Goal: Information Seeking & Learning: Learn about a topic

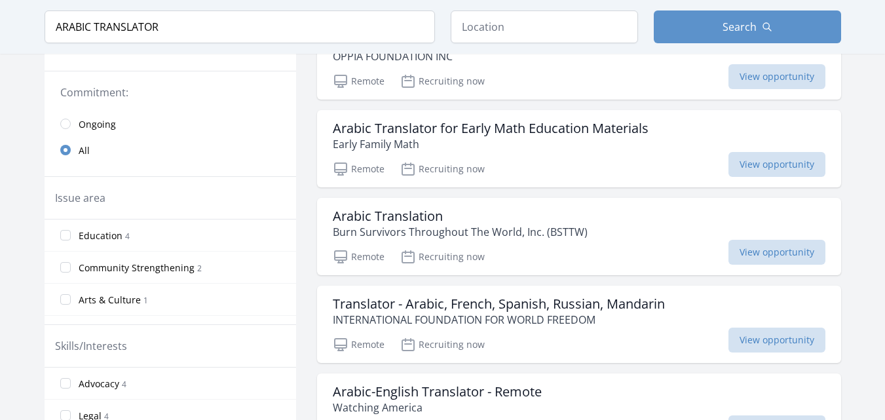
scroll to position [276, 0]
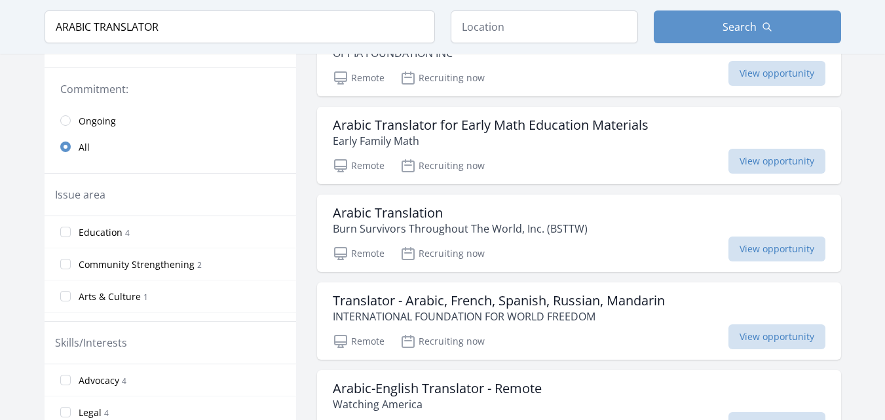
click at [634, 211] on div "Arabic Translation Burn Survivors Throughout The World, Inc. (BSTTW)" at bounding box center [579, 220] width 492 height 31
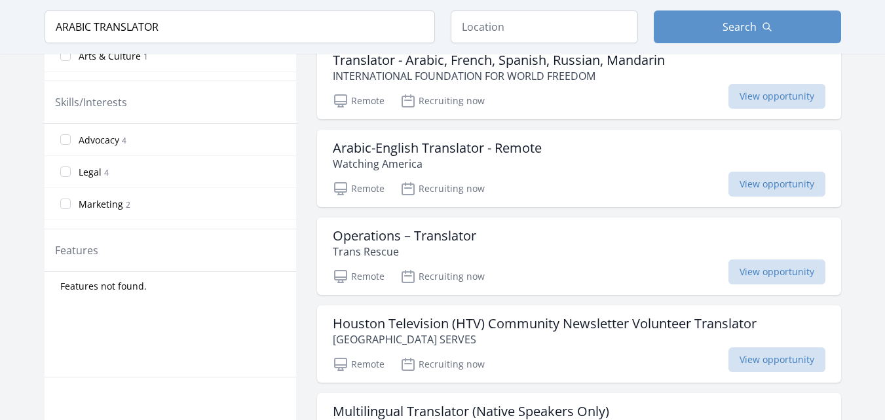
scroll to position [524, 0]
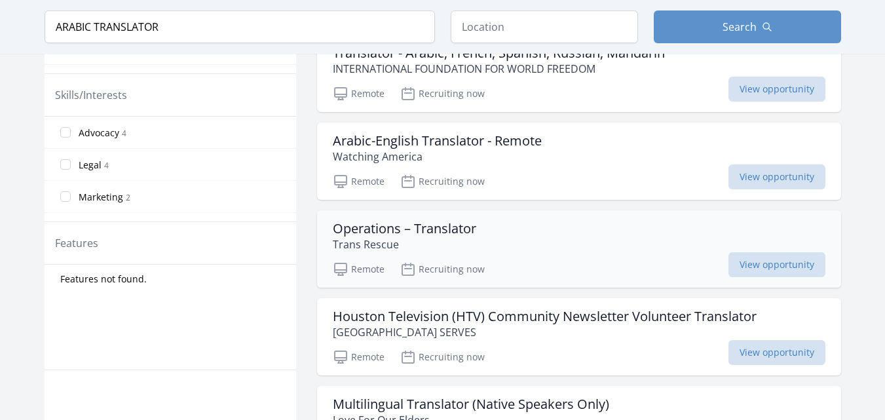
click at [592, 259] on div "Remote Recruiting now View opportunity" at bounding box center [579, 267] width 492 height 20
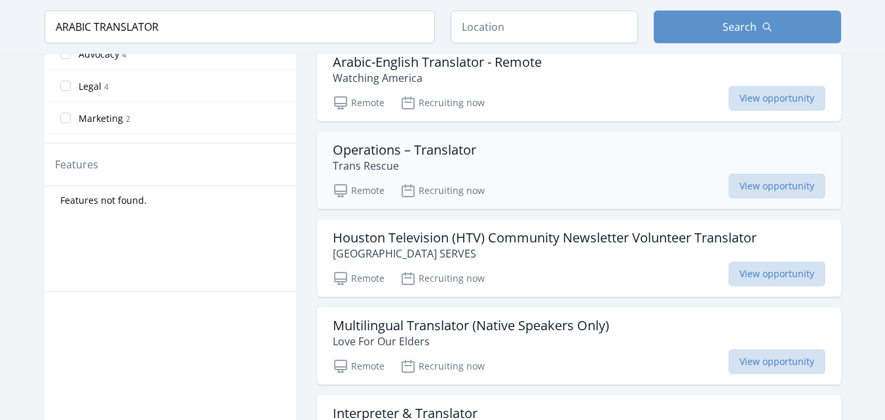
scroll to position [655, 0]
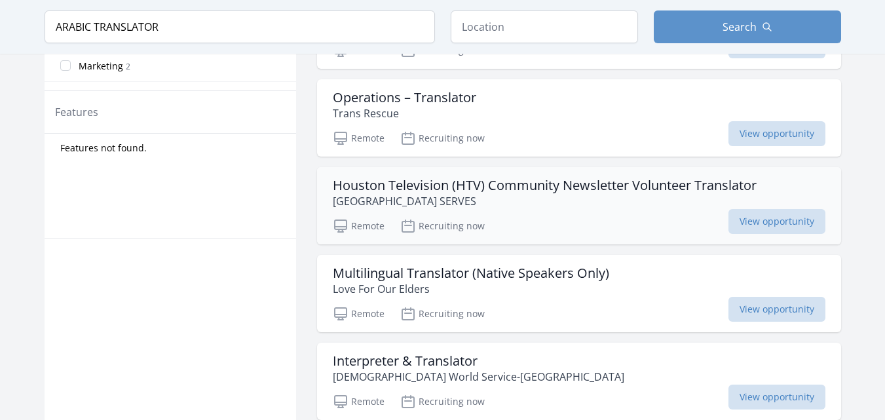
click at [447, 204] on p "HOUSTON SERVES" at bounding box center [545, 201] width 424 height 16
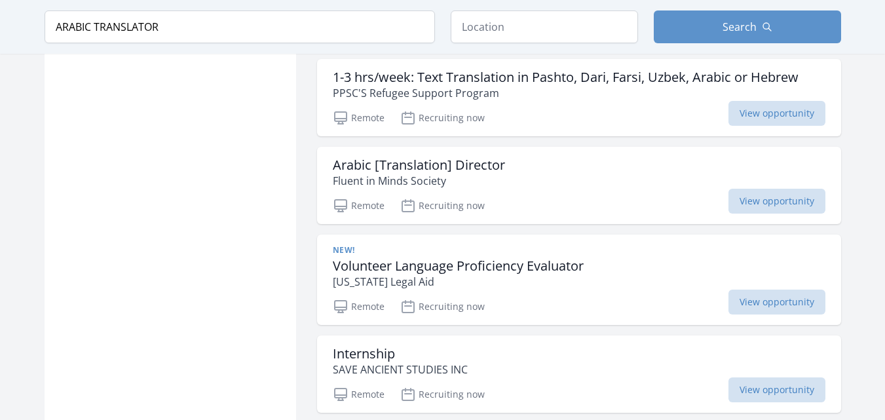
scroll to position [1179, 0]
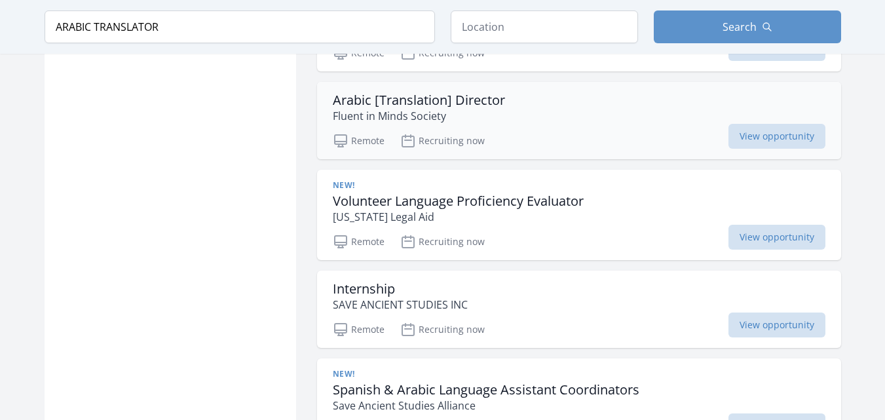
click at [436, 119] on p "Fluent in Minds Society" at bounding box center [419, 116] width 172 height 16
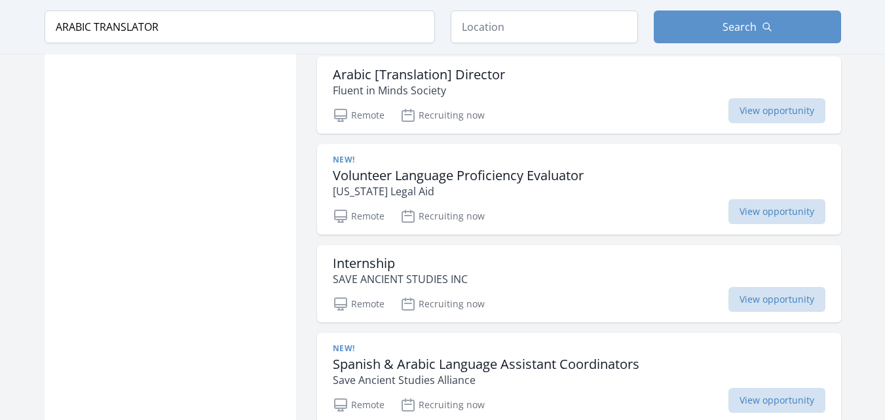
scroll to position [1207, 0]
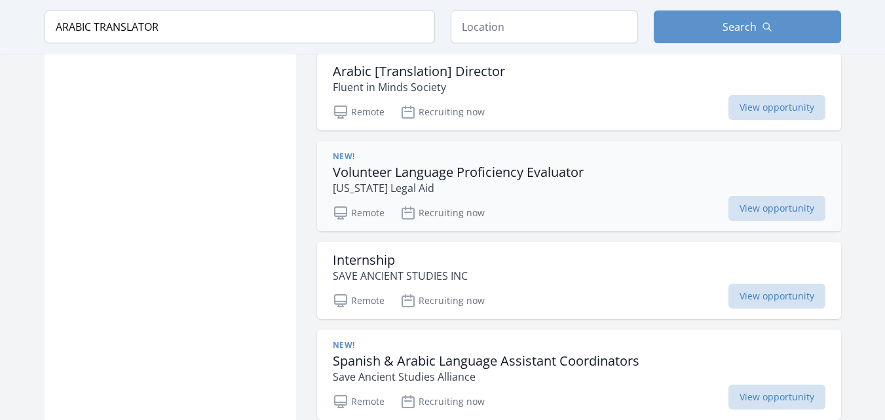
click at [711, 191] on div "New! Volunteer Language Proficiency Evaluator Iowa Legal Aid" at bounding box center [579, 173] width 492 height 45
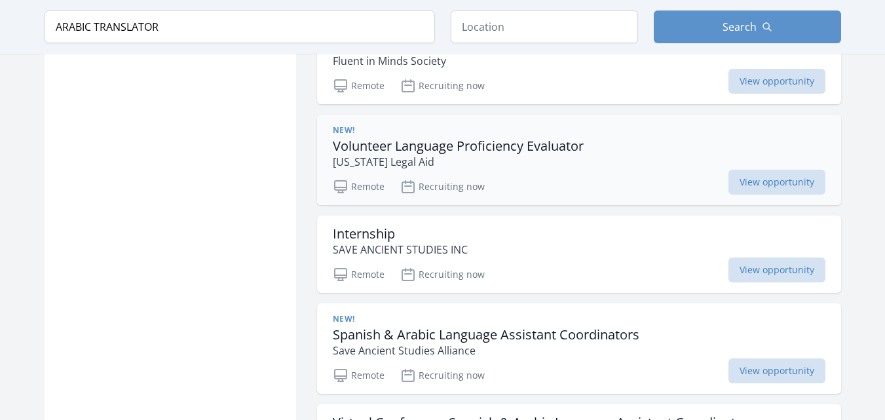
scroll to position [1260, 0]
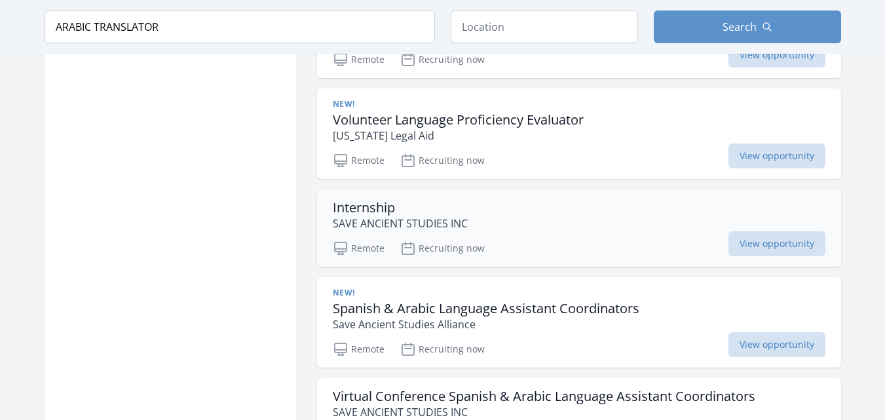
click at [389, 221] on p "SAVE ANCIENT STUDIES INC" at bounding box center [400, 223] width 135 height 16
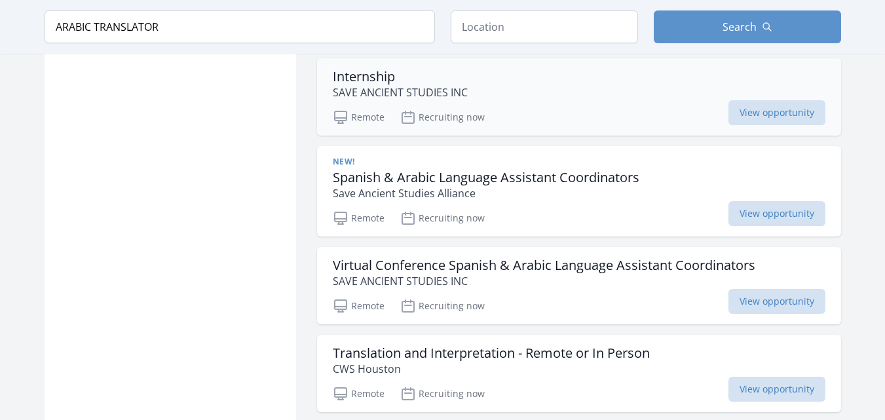
scroll to position [1443, 0]
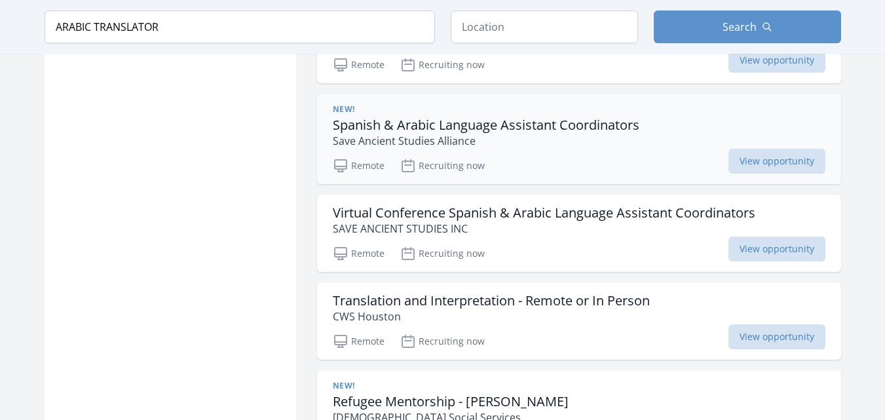
click at [401, 125] on h3 "Spanish & Arabic Language Assistant Coordinators" at bounding box center [486, 125] width 306 height 16
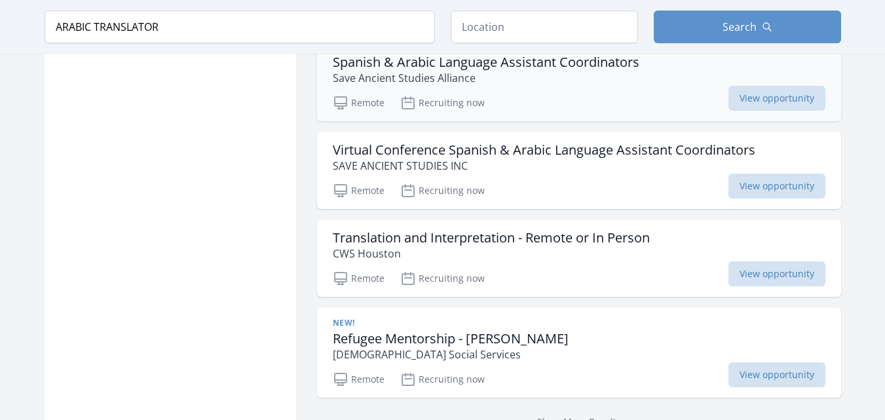
scroll to position [1626, 0]
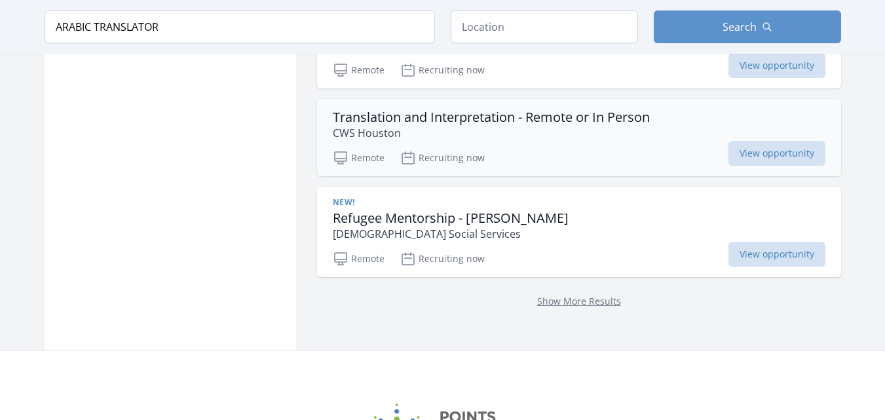
click at [407, 120] on h3 "Translation and Interpretation - Remote or In Person" at bounding box center [491, 117] width 317 height 16
click at [584, 301] on link "Show More Results" at bounding box center [579, 301] width 84 height 12
click at [575, 299] on link "Show More Results" at bounding box center [579, 301] width 84 height 12
click at [564, 303] on link "Show More Results" at bounding box center [579, 301] width 84 height 12
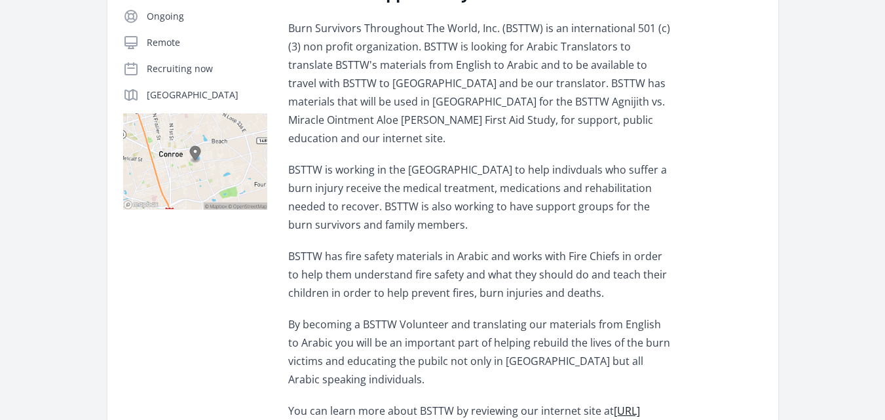
scroll to position [276, 0]
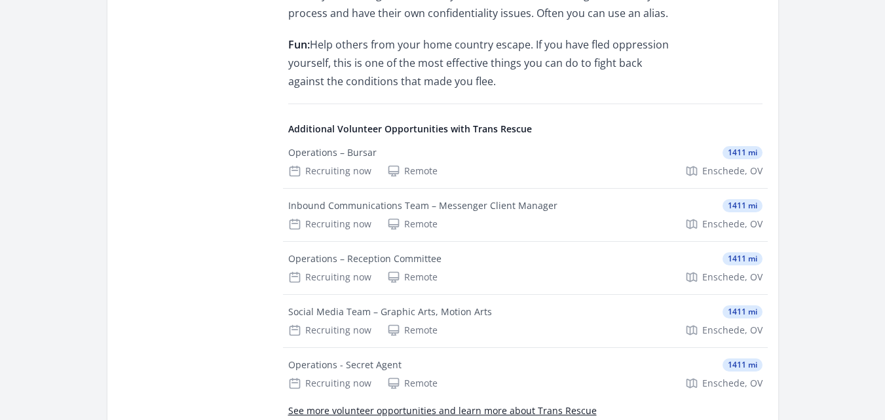
scroll to position [540, 0]
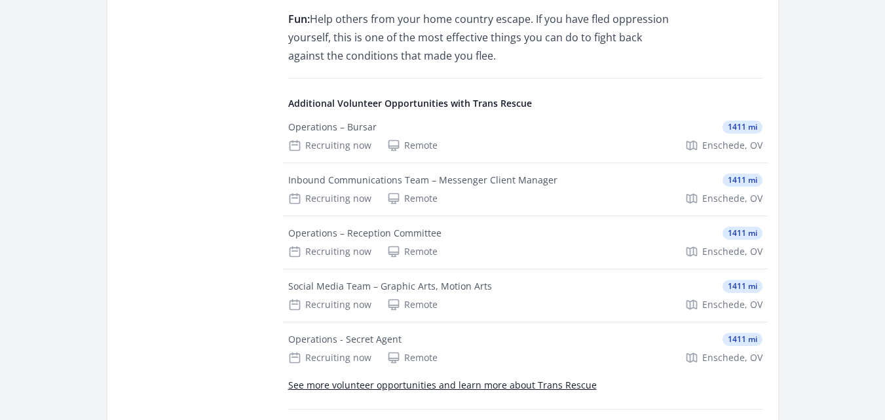
drag, startPoint x: 894, startPoint y: 71, endPoint x: 894, endPoint y: 236, distance: 165.6
click at [884, 236] on html "Home Search Register My Organization FAQs Sign In" at bounding box center [442, 114] width 885 height 1308
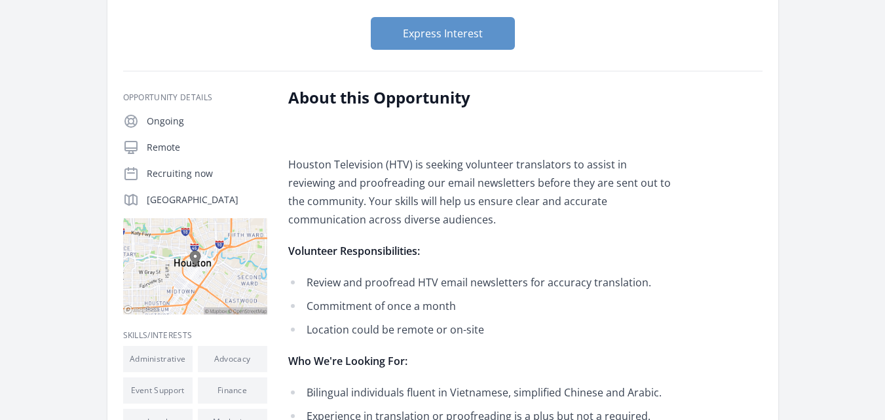
scroll to position [183, 0]
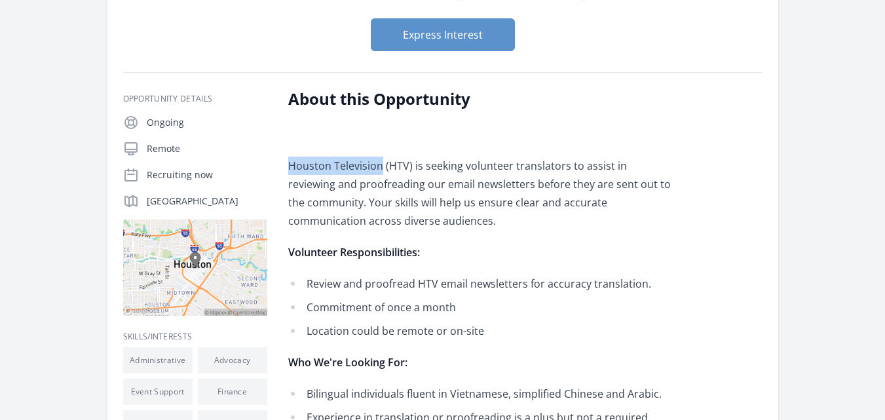
drag, startPoint x: 290, startPoint y: 166, endPoint x: 382, endPoint y: 160, distance: 91.9
click at [382, 160] on p "Houston Television (HTV) is seeking volunteer translators to assist in reviewin…" at bounding box center [479, 192] width 383 height 73
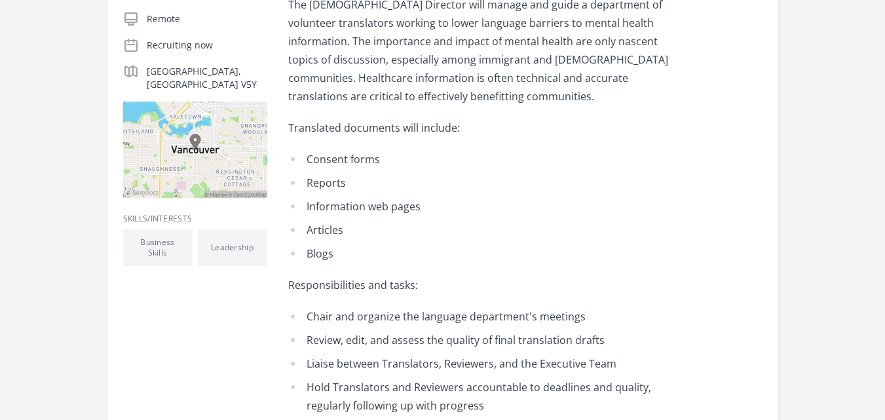
scroll to position [278, 0]
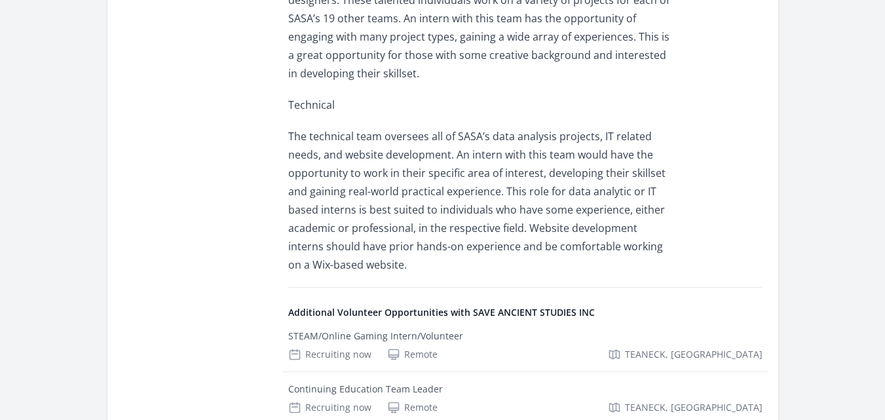
scroll to position [4269, 0]
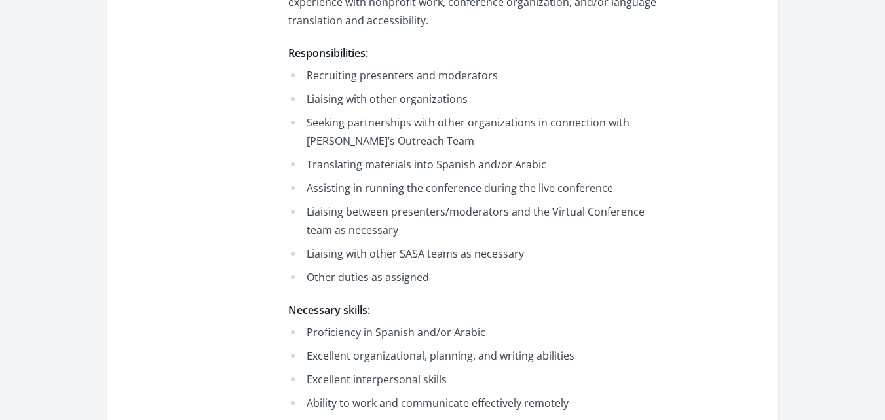
scroll to position [812, 0]
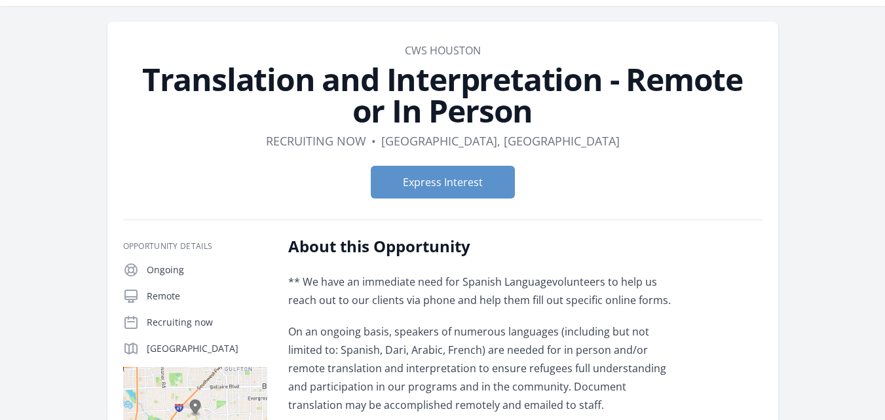
scroll to position [35, 0]
